Goal: Task Accomplishment & Management: Manage account settings

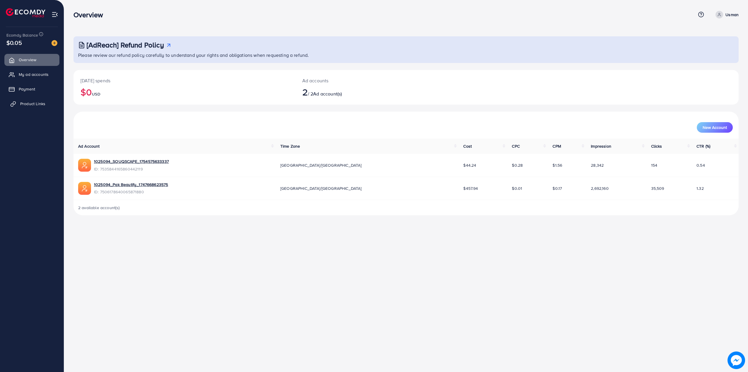
click at [42, 101] on span "Product Links" at bounding box center [32, 104] width 25 height 6
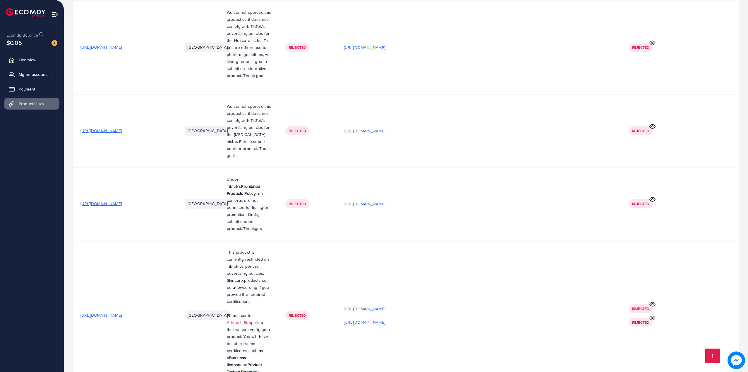
scroll to position [9856, 0]
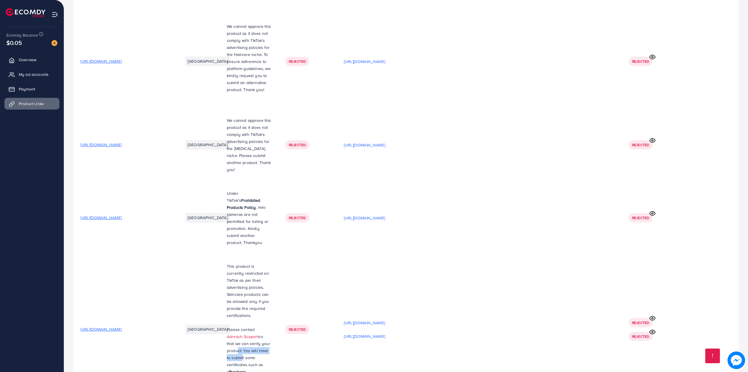
drag, startPoint x: 230, startPoint y: 235, endPoint x: 237, endPoint y: 244, distance: 11.3
click at [236, 333] on span "so that we can verify your product. You will have to submit some certificates s…" at bounding box center [249, 353] width 44 height 41
click at [242, 326] on p "P lease contact Adreach Support so that we can verify your product. You will ha…" at bounding box center [249, 361] width 44 height 70
drag, startPoint x: 241, startPoint y: 252, endPoint x: 250, endPoint y: 254, distance: 9.3
click at [250, 326] on p "P lease contact Adreach Support so that we can verify your product. You will ha…" at bounding box center [249, 361] width 44 height 70
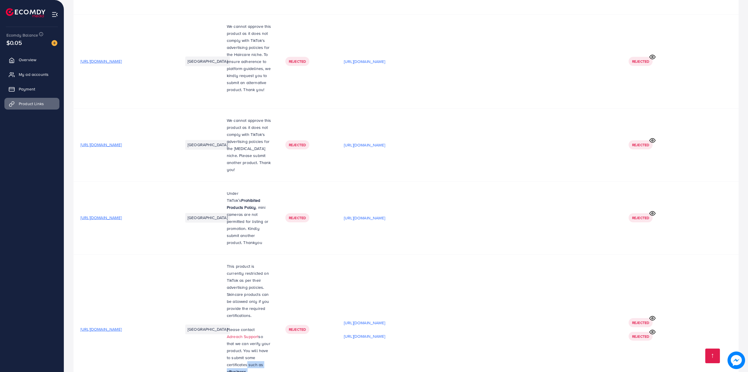
click at [246, 368] on strong "Business license" at bounding box center [236, 374] width 19 height 13
drag, startPoint x: 234, startPoint y: 266, endPoint x: 242, endPoint y: 267, distance: 8.1
click at [241, 326] on p "P lease contact Adreach Support so that we can verify your product. You will ha…" at bounding box center [249, 361] width 44 height 70
drag, startPoint x: 238, startPoint y: 276, endPoint x: 244, endPoint y: 277, distance: 6.5
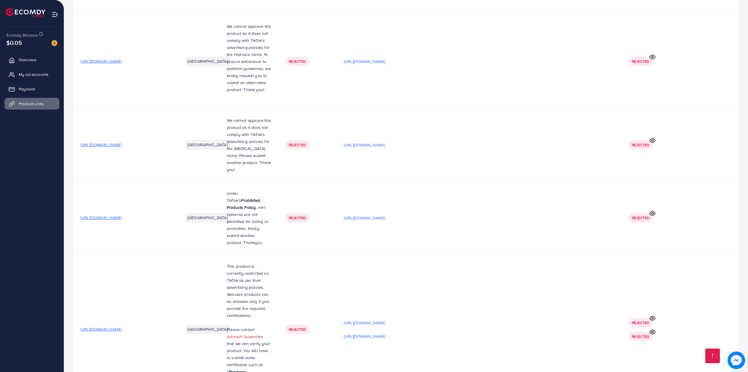
click at [243, 326] on p "P lease contact Adreach Support so that we can verify your product. You will ha…" at bounding box center [249, 361] width 44 height 70
click at [421, 331] on div "[URL][DOMAIN_NAME]" at bounding box center [479, 335] width 271 height 9
click at [385, 332] on p "[URL][DOMAIN_NAME]" at bounding box center [364, 335] width 41 height 7
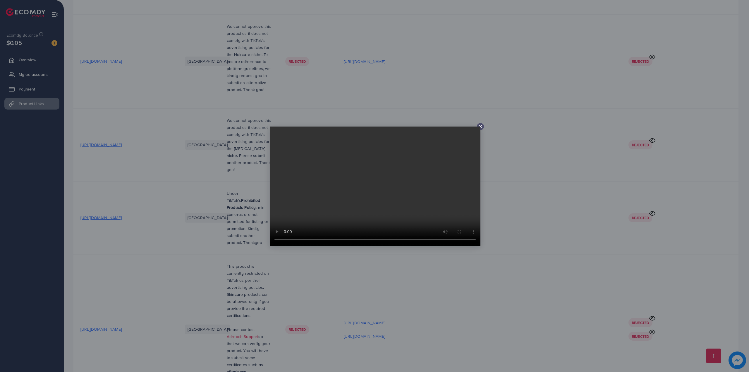
click at [354, 262] on div at bounding box center [374, 186] width 749 height 372
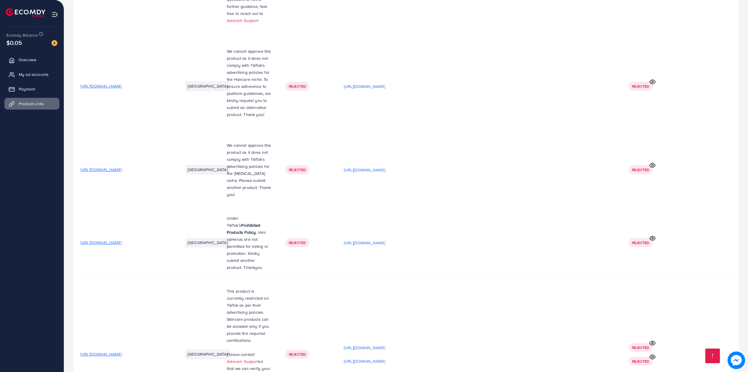
scroll to position [9817, 0]
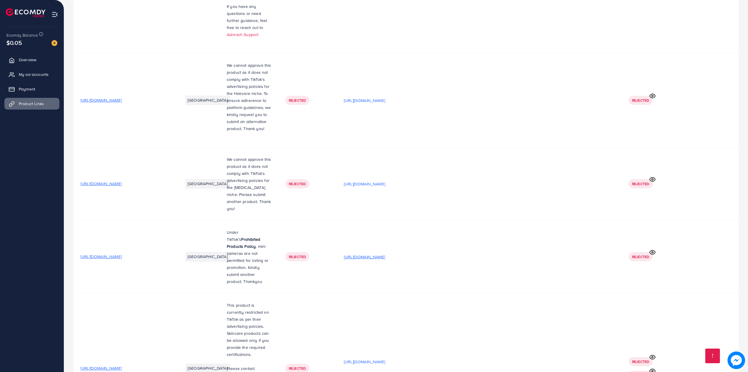
click at [364, 253] on p "[URL][DOMAIN_NAME]" at bounding box center [364, 256] width 41 height 7
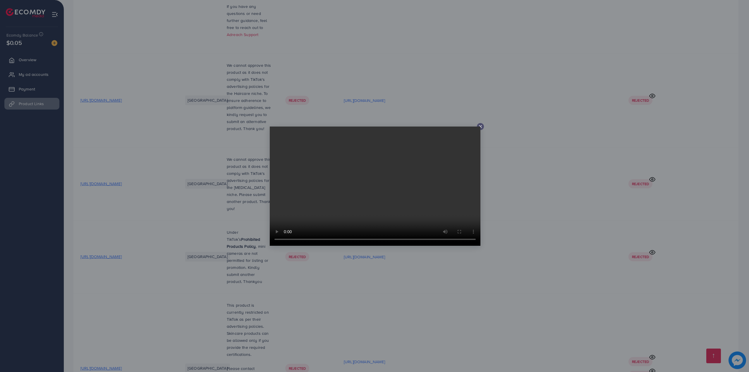
click at [228, 146] on div at bounding box center [374, 186] width 749 height 372
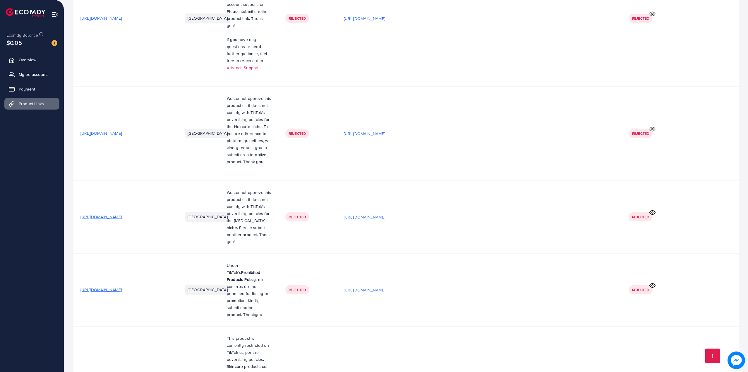
scroll to position [9739, 0]
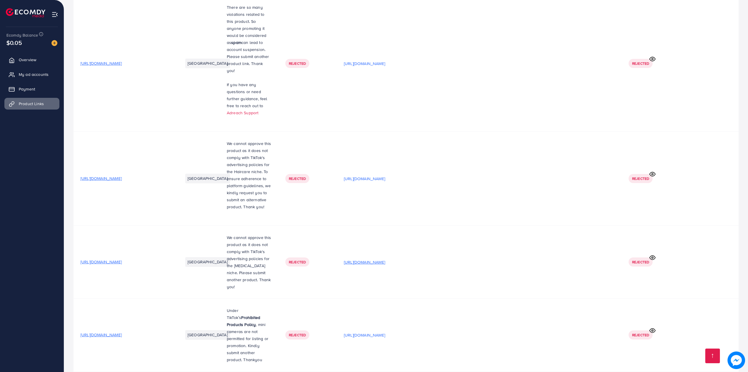
click at [376, 258] on p "[URL][DOMAIN_NAME]" at bounding box center [364, 261] width 41 height 7
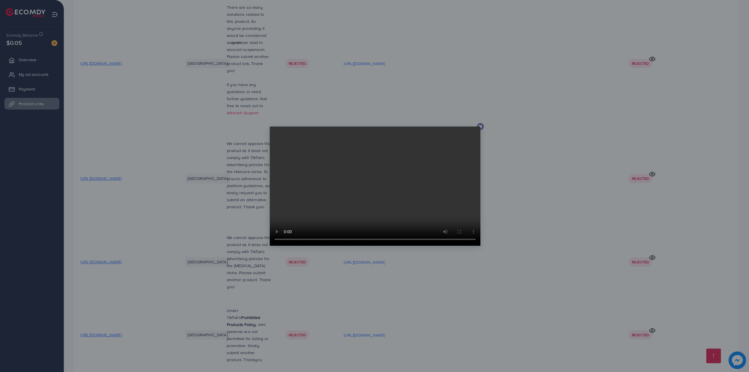
click at [334, 99] on div at bounding box center [374, 186] width 749 height 372
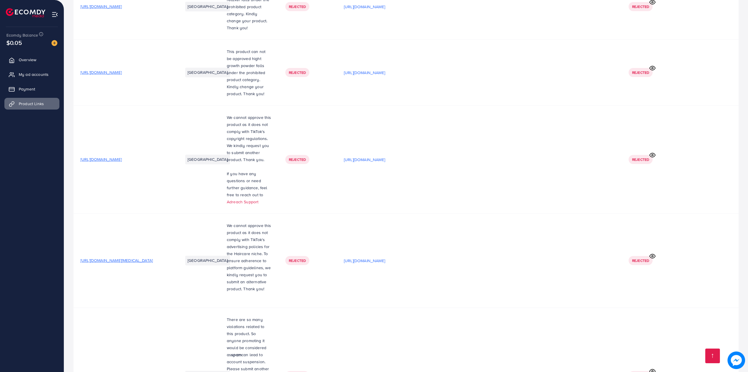
scroll to position [9310, 0]
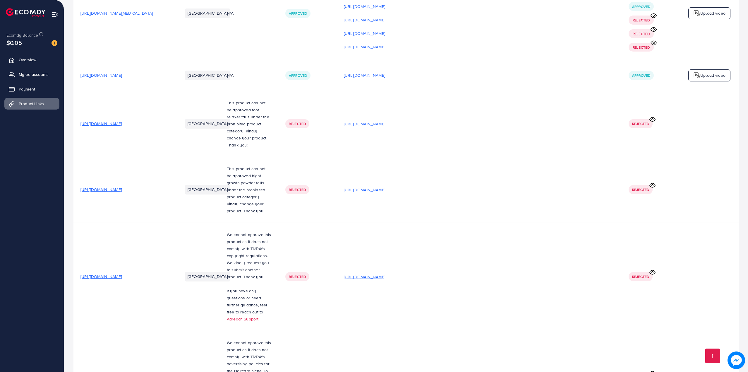
click at [385, 273] on p "[URL][DOMAIN_NAME]" at bounding box center [364, 276] width 41 height 7
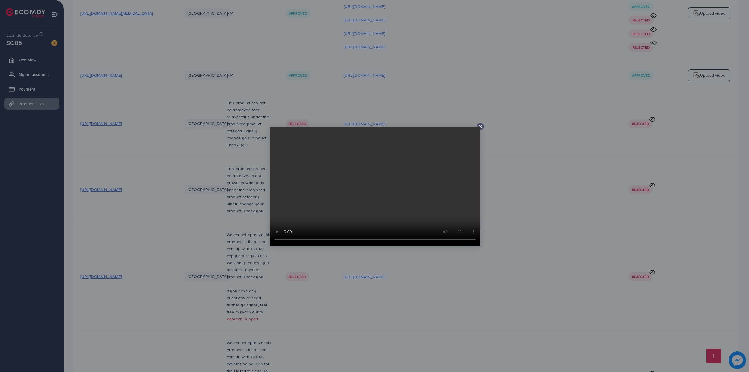
click at [410, 111] on div at bounding box center [374, 186] width 749 height 372
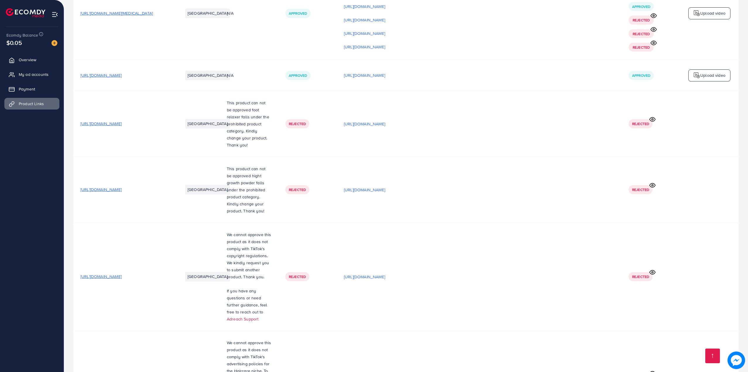
scroll to position [9895, 0]
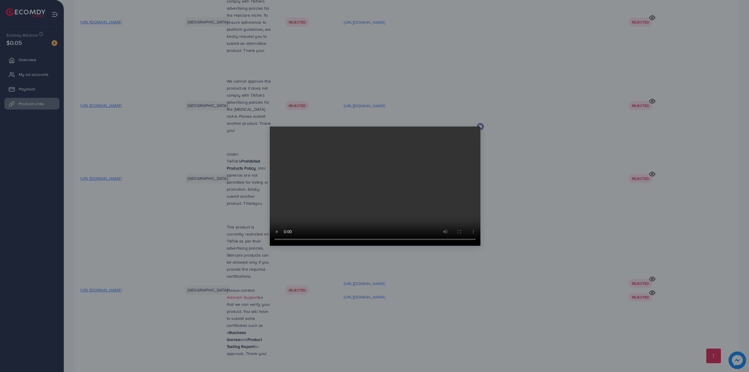
click at [528, 290] on div at bounding box center [374, 186] width 749 height 372
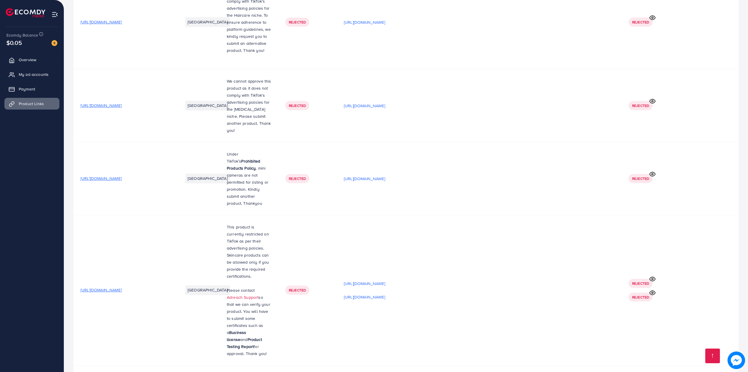
drag, startPoint x: 239, startPoint y: 264, endPoint x: 240, endPoint y: 277, distance: 13.8
drag, startPoint x: 230, startPoint y: 280, endPoint x: 236, endPoint y: 278, distance: 6.2
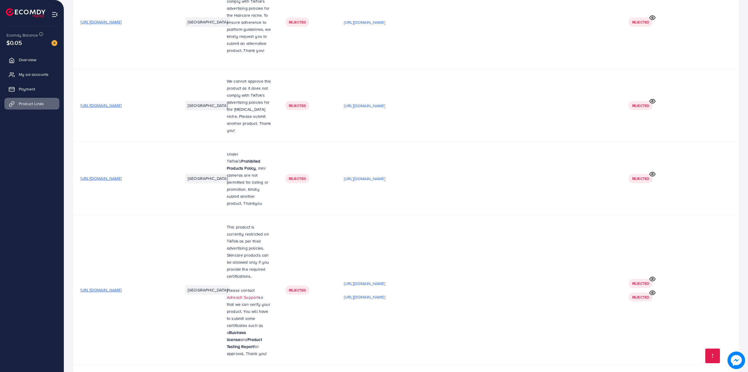
drag, startPoint x: 238, startPoint y: 278, endPoint x: 233, endPoint y: 294, distance: 16.7
drag, startPoint x: 215, startPoint y: 293, endPoint x: 232, endPoint y: 305, distance: 21.1
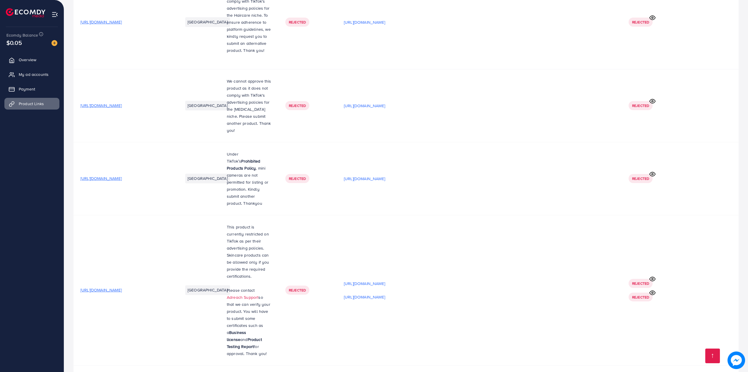
click at [24, 61] on span "Overview" at bounding box center [29, 60] width 18 height 6
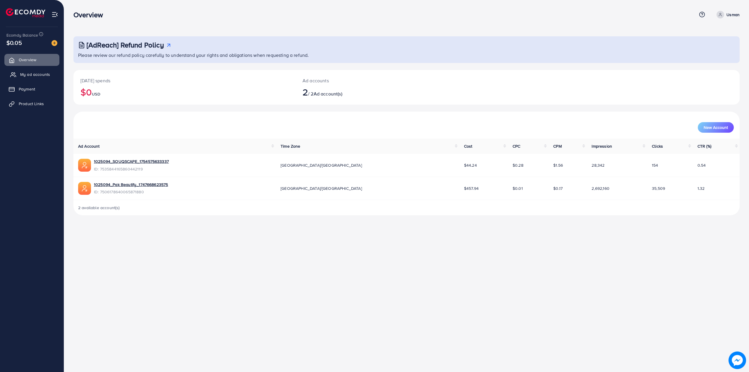
click at [36, 77] on span "My ad accounts" at bounding box center [35, 74] width 30 height 6
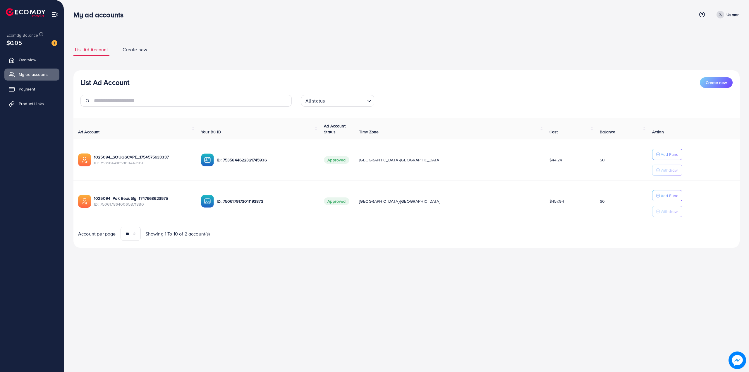
click at [33, 68] on ul "Overview My ad accounts Payment Product Links" at bounding box center [32, 83] width 64 height 64
click at [31, 60] on span "Overview" at bounding box center [29, 60] width 18 height 6
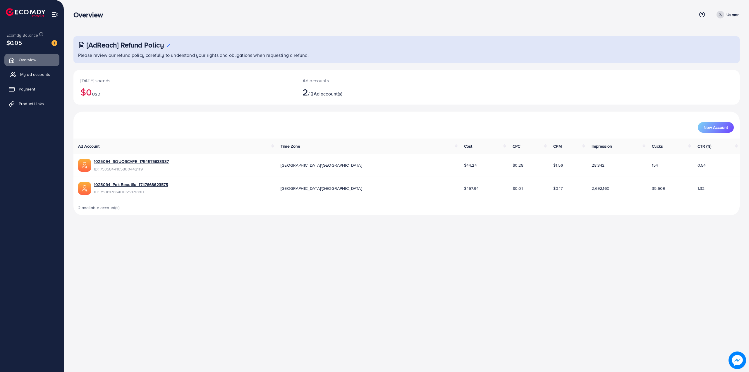
click at [37, 72] on span "My ad accounts" at bounding box center [35, 74] width 30 height 6
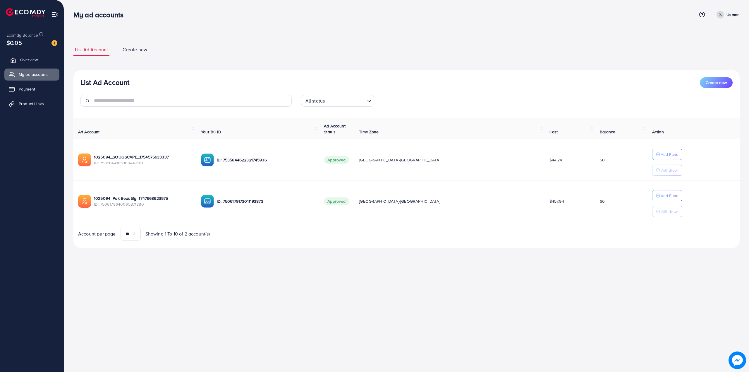
click at [33, 62] on span "Overview" at bounding box center [29, 60] width 18 height 6
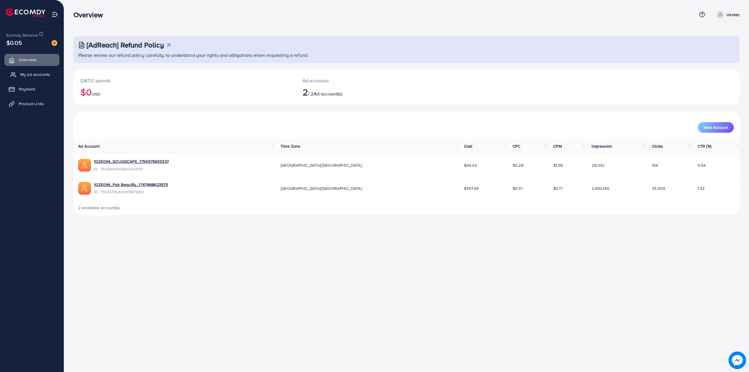
click at [42, 78] on link "My ad accounts" at bounding box center [31, 74] width 55 height 12
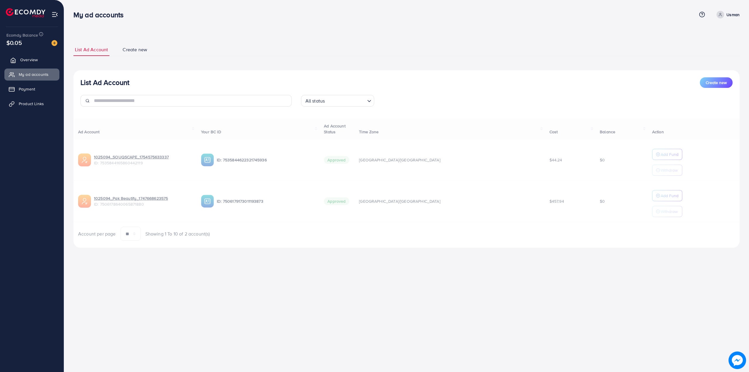
click at [35, 60] on span "Overview" at bounding box center [29, 60] width 18 height 6
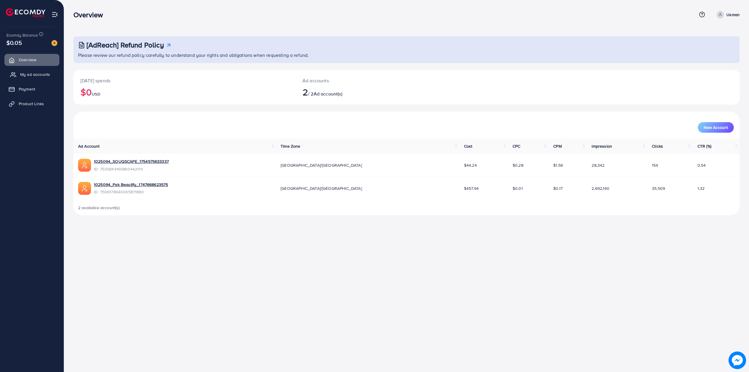
click at [32, 73] on span "My ad accounts" at bounding box center [35, 74] width 30 height 6
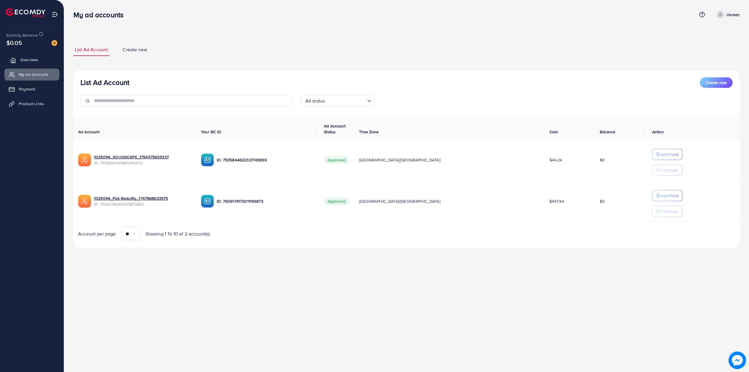
click at [30, 61] on span "Overview" at bounding box center [29, 60] width 18 height 6
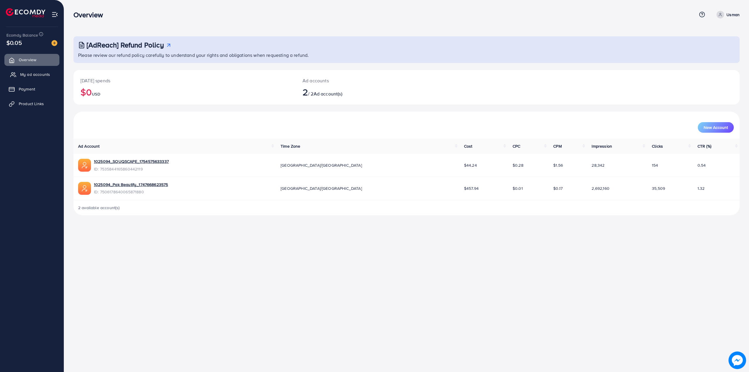
drag, startPoint x: 31, startPoint y: 71, endPoint x: 29, endPoint y: 77, distance: 6.5
click at [31, 71] on link "My ad accounts" at bounding box center [31, 74] width 55 height 12
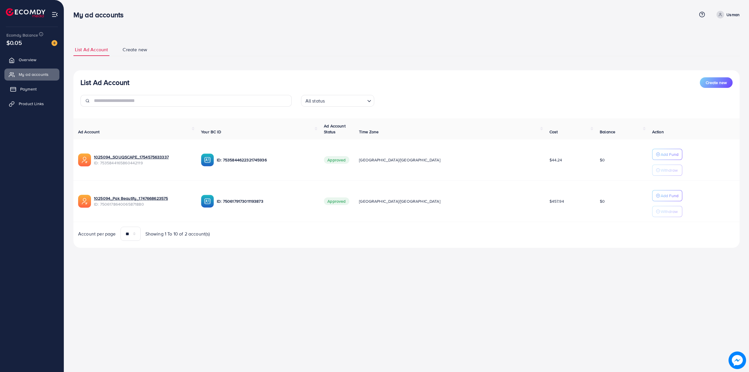
click at [30, 86] on span "Payment" at bounding box center [28, 89] width 16 height 6
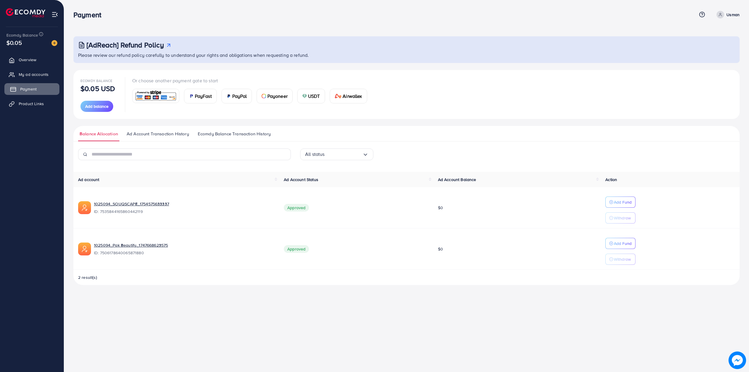
click at [39, 88] on link "Payment" at bounding box center [31, 89] width 55 height 12
click at [39, 101] on span "Product Links" at bounding box center [32, 104] width 25 height 6
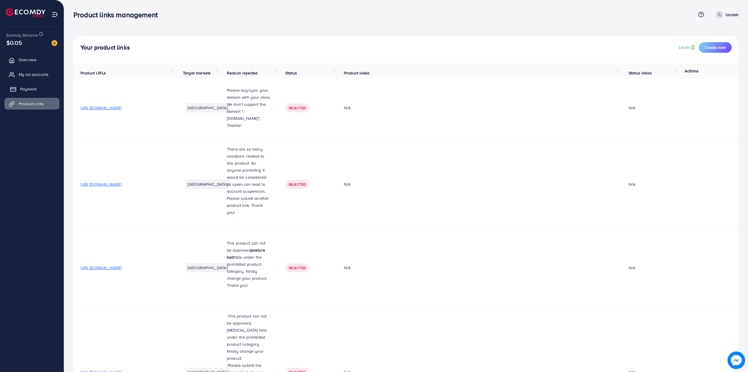
click at [38, 85] on link "Payment" at bounding box center [31, 89] width 55 height 12
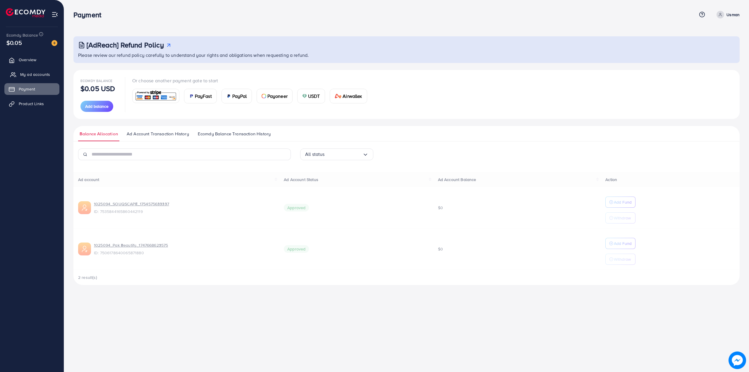
click at [38, 77] on span "My ad accounts" at bounding box center [35, 74] width 30 height 6
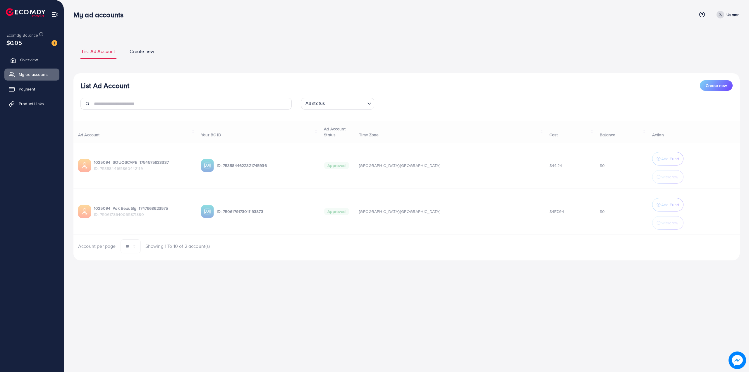
click at [35, 59] on span "Overview" at bounding box center [29, 60] width 18 height 6
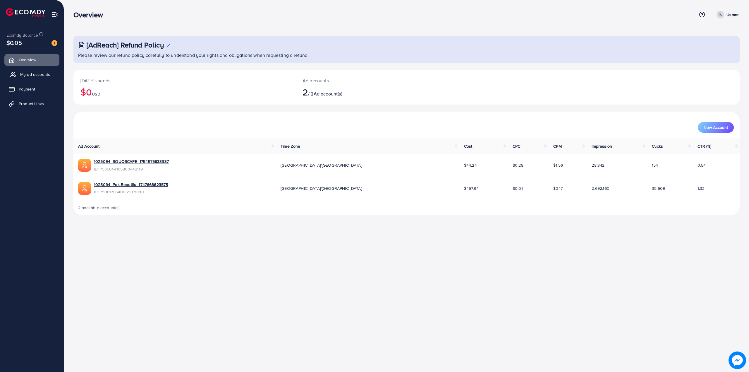
click at [33, 69] on link "My ad accounts" at bounding box center [31, 74] width 55 height 12
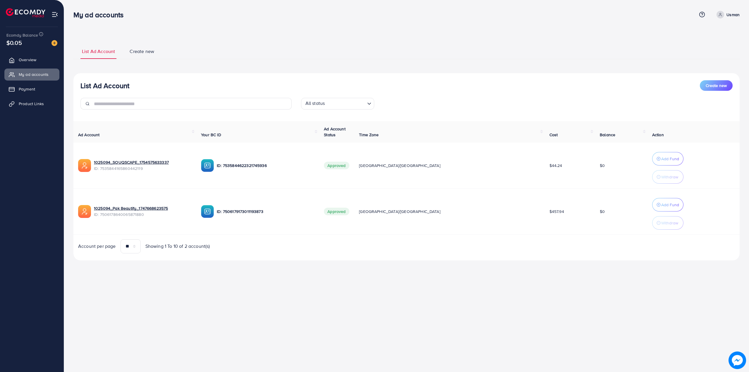
click at [40, 82] on ul "Overview My ad accounts Payment Product Links" at bounding box center [32, 83] width 64 height 64
click at [42, 87] on link "Payment" at bounding box center [31, 89] width 55 height 12
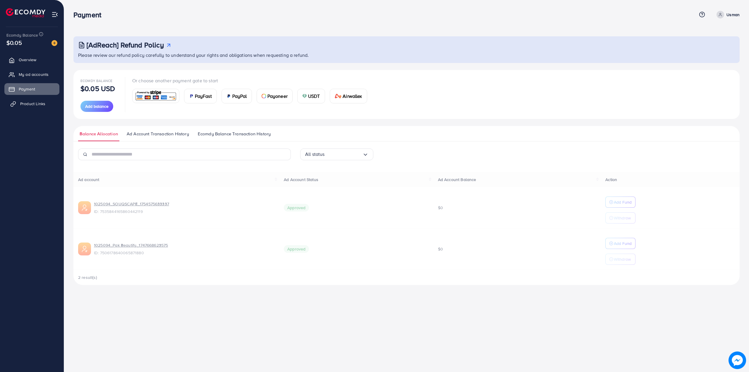
click at [49, 104] on link "Product Links" at bounding box center [31, 104] width 55 height 12
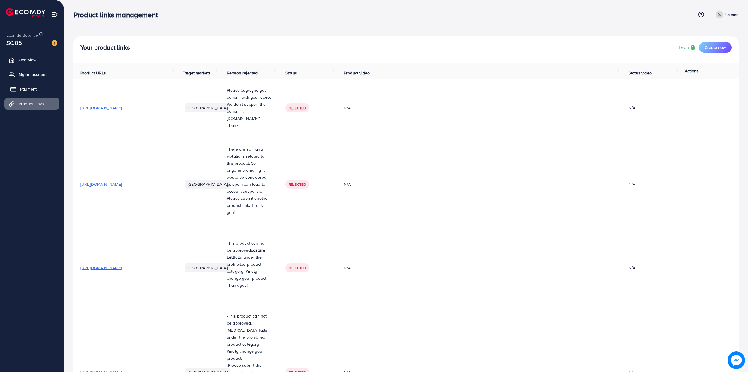
click at [27, 87] on span "Payment" at bounding box center [28, 89] width 16 height 6
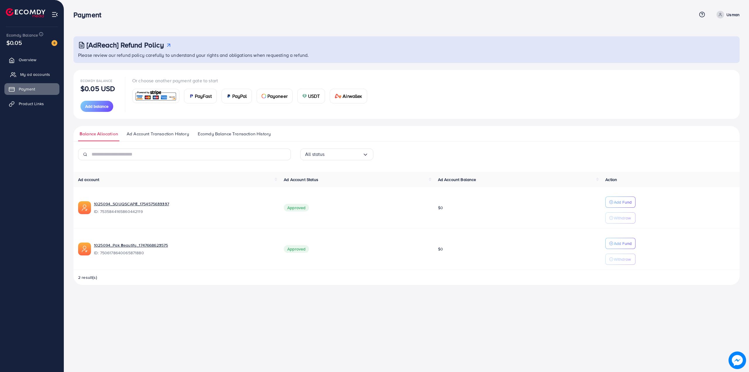
click at [19, 74] on link "My ad accounts" at bounding box center [31, 74] width 55 height 12
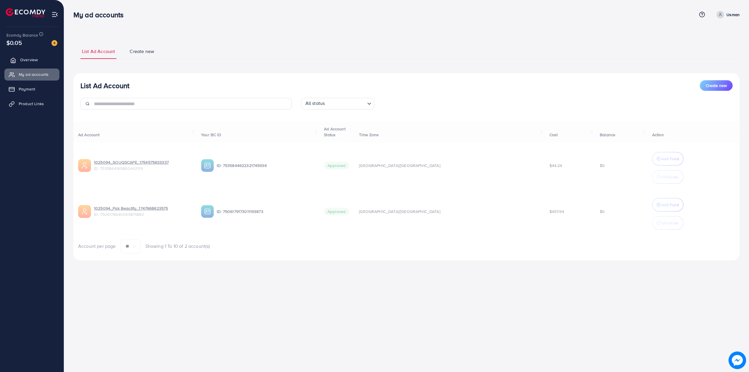
click at [26, 62] on span "Overview" at bounding box center [29, 60] width 18 height 6
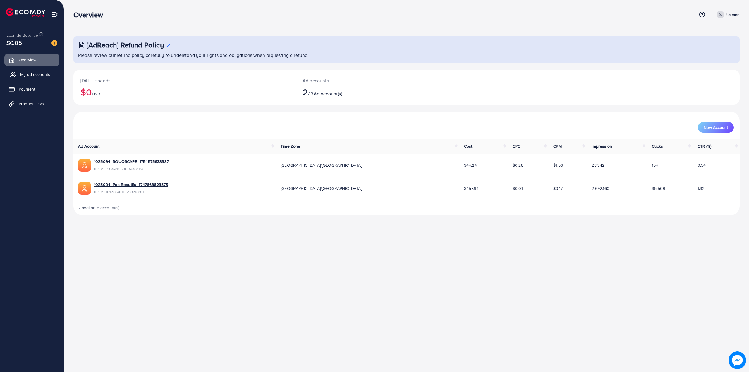
click at [21, 74] on span "My ad accounts" at bounding box center [35, 74] width 30 height 6
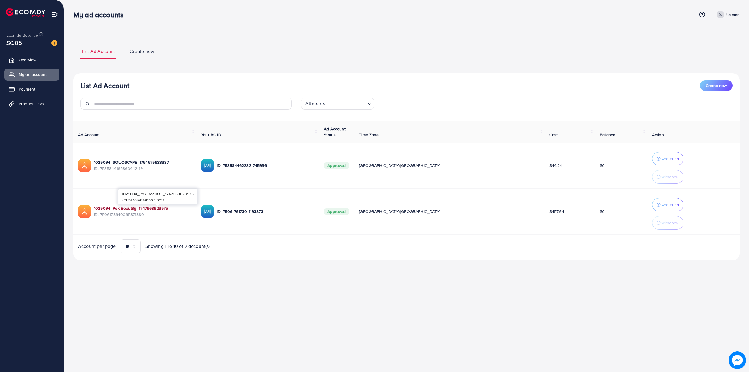
click at [129, 207] on link "1025094_Pak Beautify_1747668623575" at bounding box center [131, 208] width 74 height 6
click at [31, 106] on span "Product Links" at bounding box center [32, 104] width 25 height 6
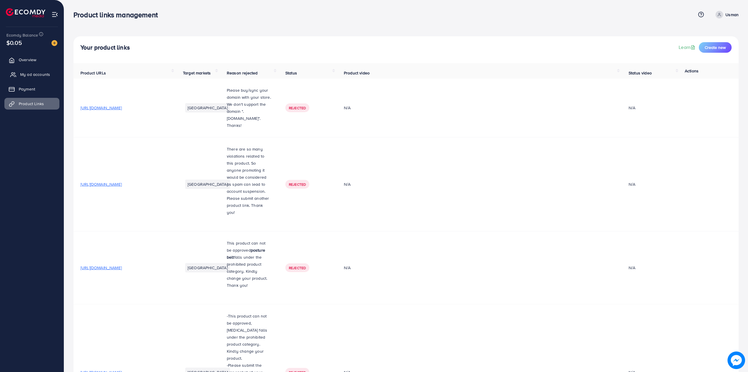
click at [28, 75] on span "My ad accounts" at bounding box center [35, 74] width 30 height 6
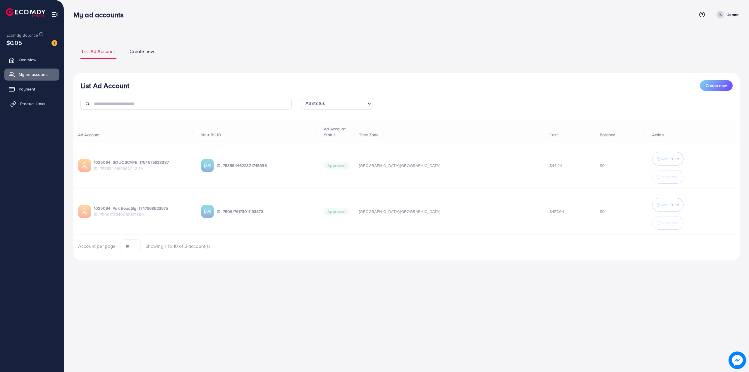
click at [29, 103] on span "Product Links" at bounding box center [32, 104] width 25 height 6
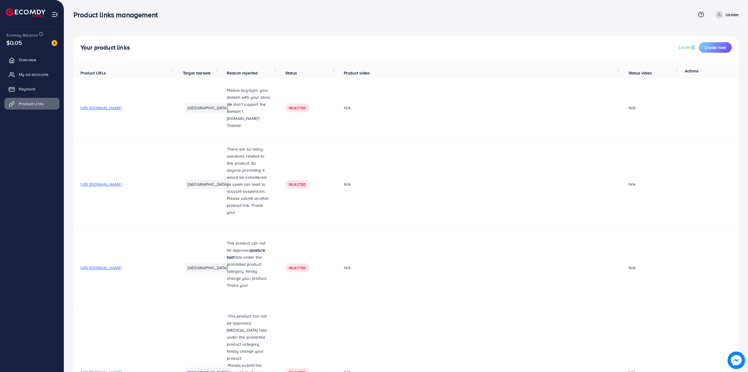
click at [693, 20] on div "Product links management Help Center Contact Support Term and policy About Us U…" at bounding box center [405, 15] width 665 height 16
click at [590, 59] on div "Your product links Learn Create new" at bounding box center [405, 49] width 665 height 27
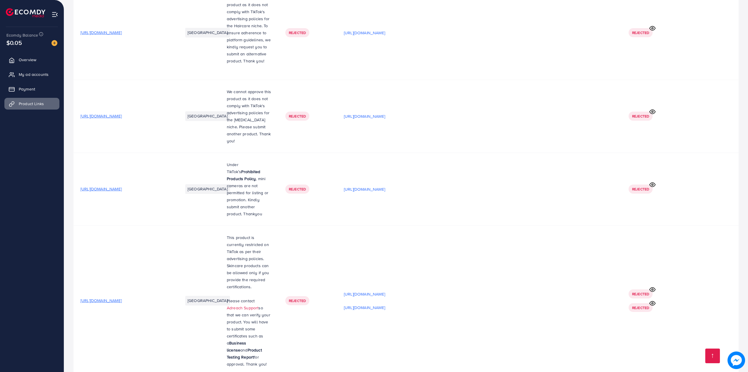
scroll to position [9895, 0]
